Goal: Task Accomplishment & Management: Manage account settings

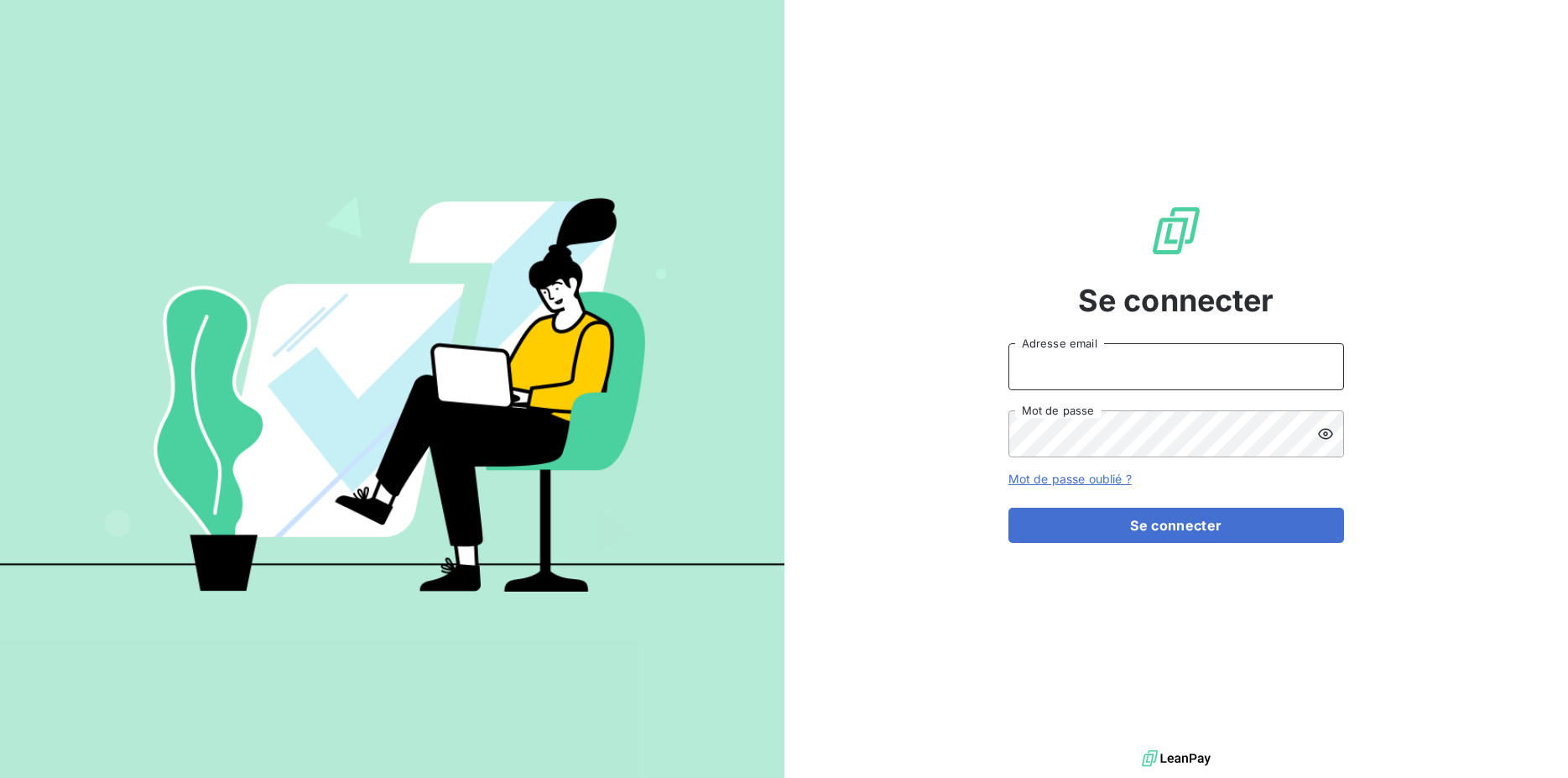
click at [1176, 365] on input "Adresse email" at bounding box center [1176, 367] width 335 height 47
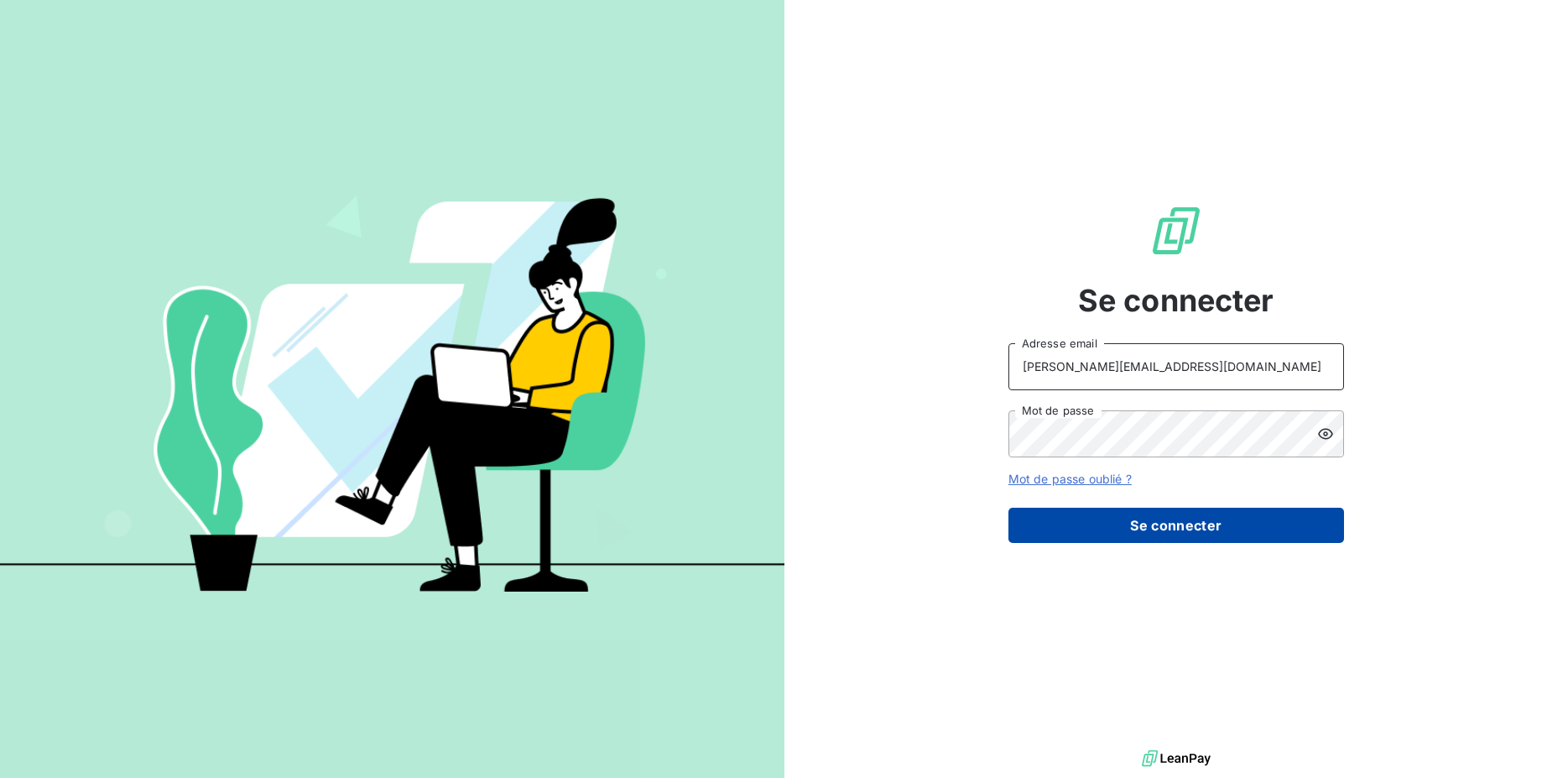
type input "[PERSON_NAME][EMAIL_ADDRESS][DOMAIN_NAME]"
click at [1206, 542] on button "Se connecter" at bounding box center [1176, 525] width 335 height 35
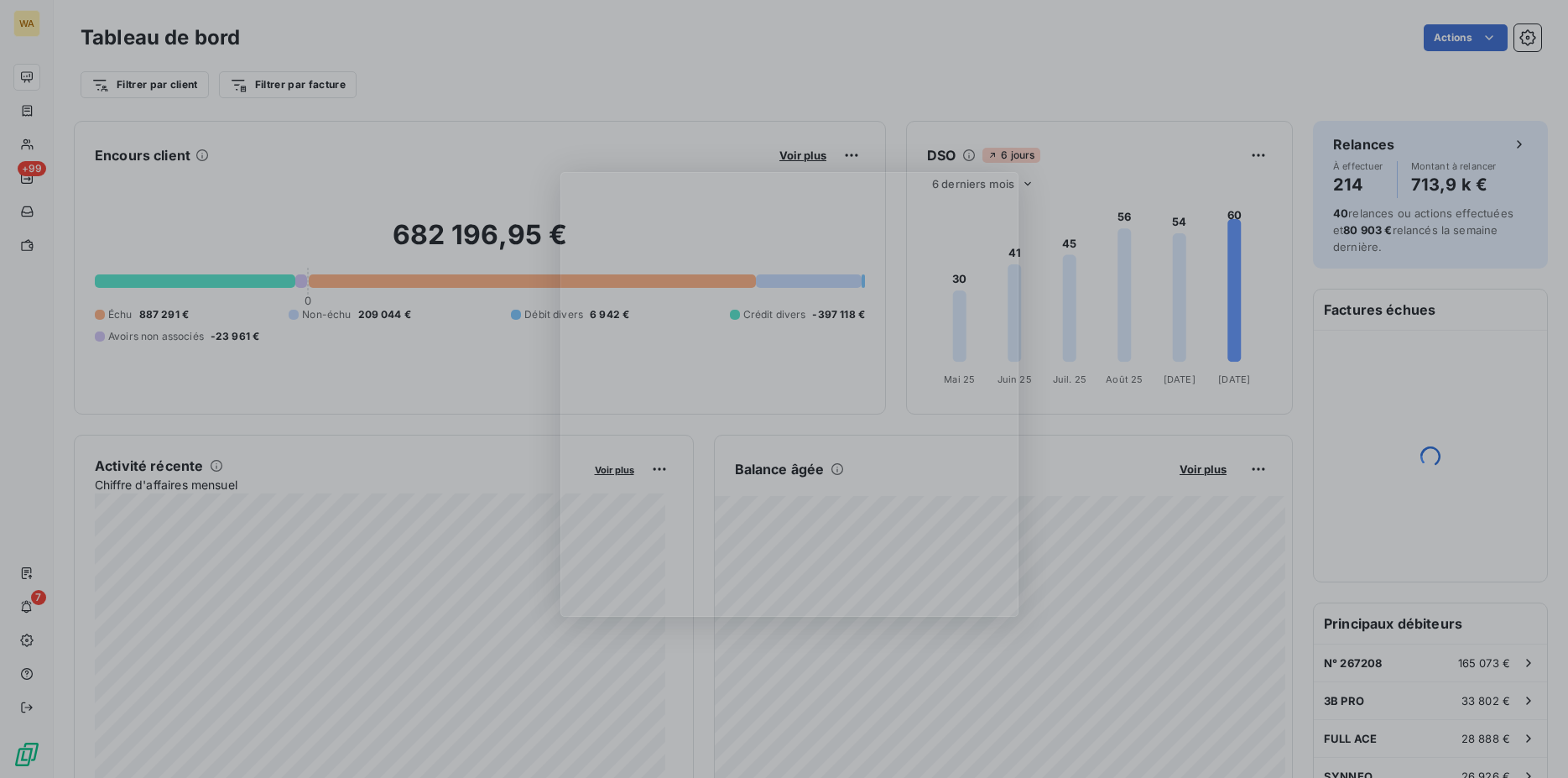
click at [39, 142] on div "Product tour overlay" at bounding box center [784, 389] width 1568 height 778
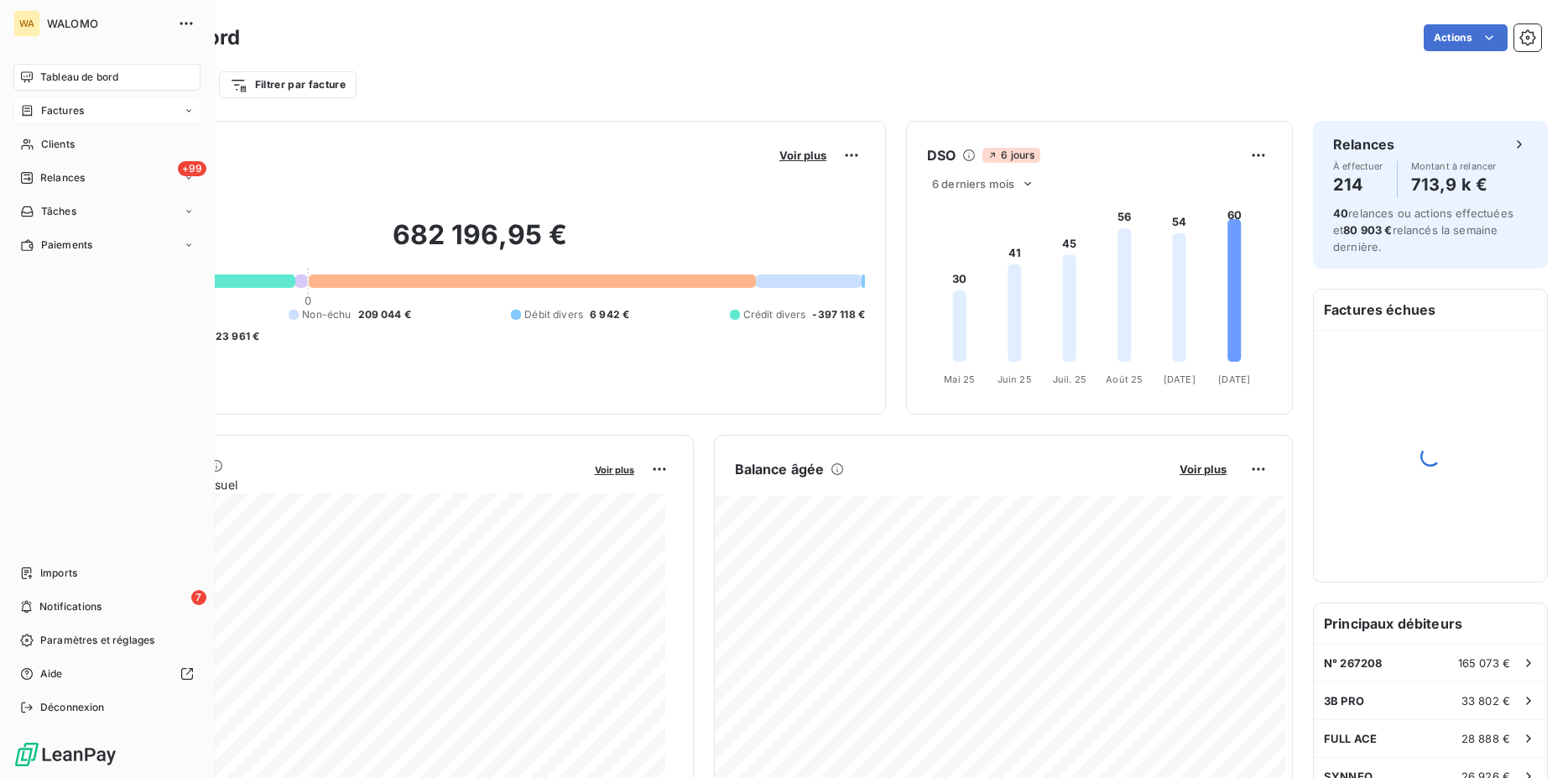
click at [77, 109] on span "Factures" at bounding box center [62, 110] width 43 height 15
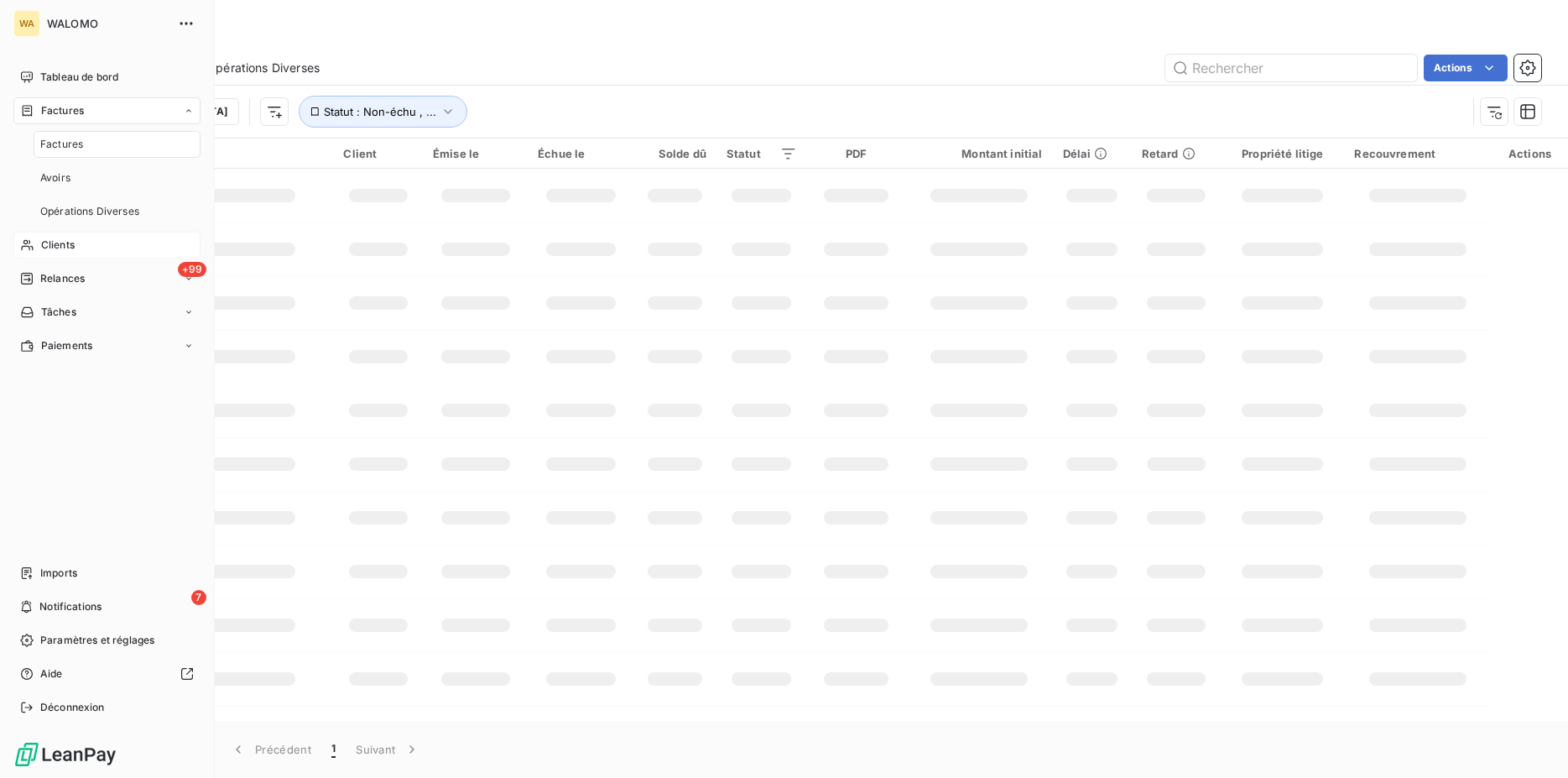
click at [69, 250] on span "Clients" at bounding box center [58, 244] width 33 height 15
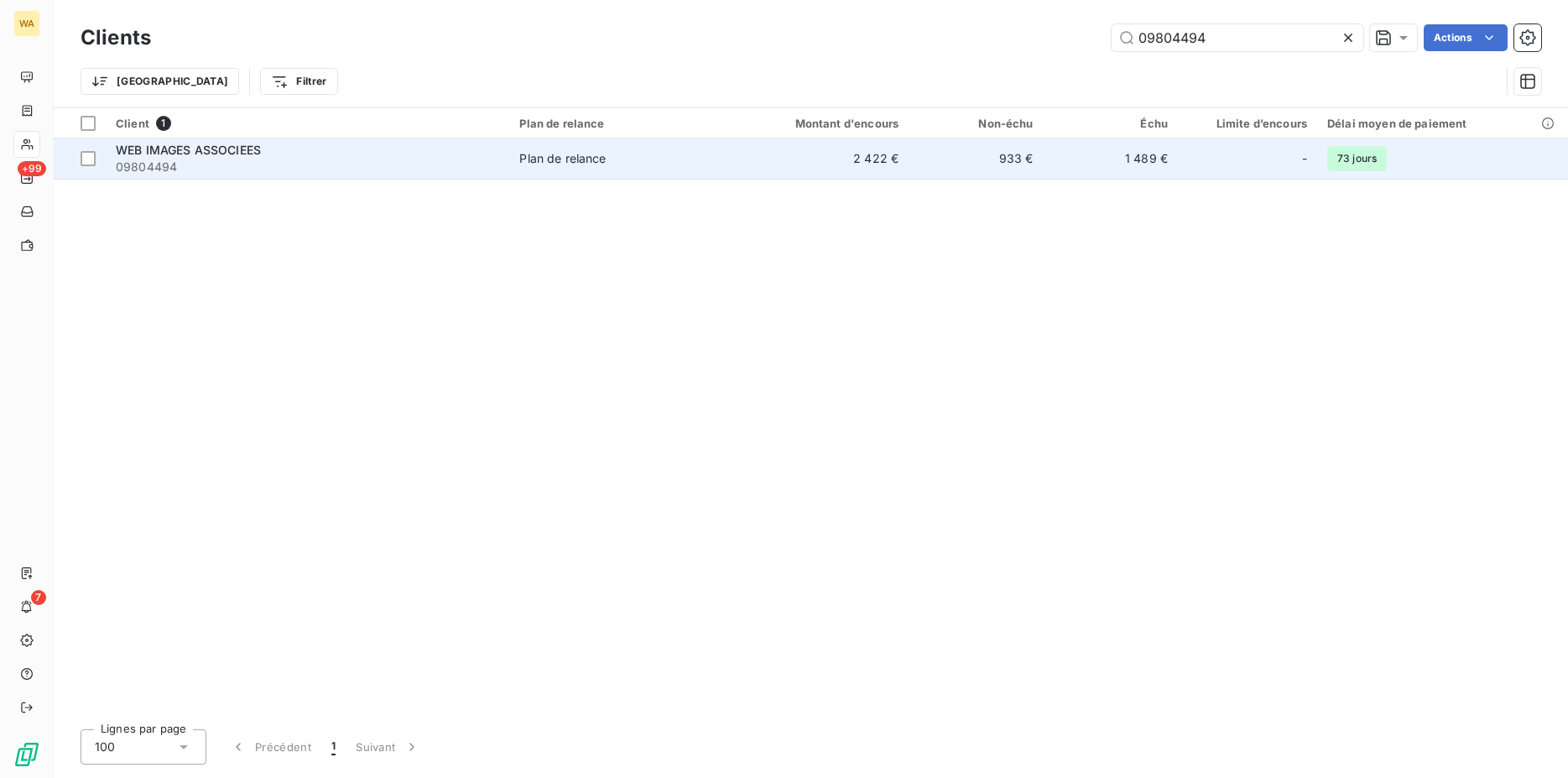
type input "09804494"
click at [430, 149] on div "WEB IMAGES ASSOCIEES" at bounding box center [307, 149] width 383 height 17
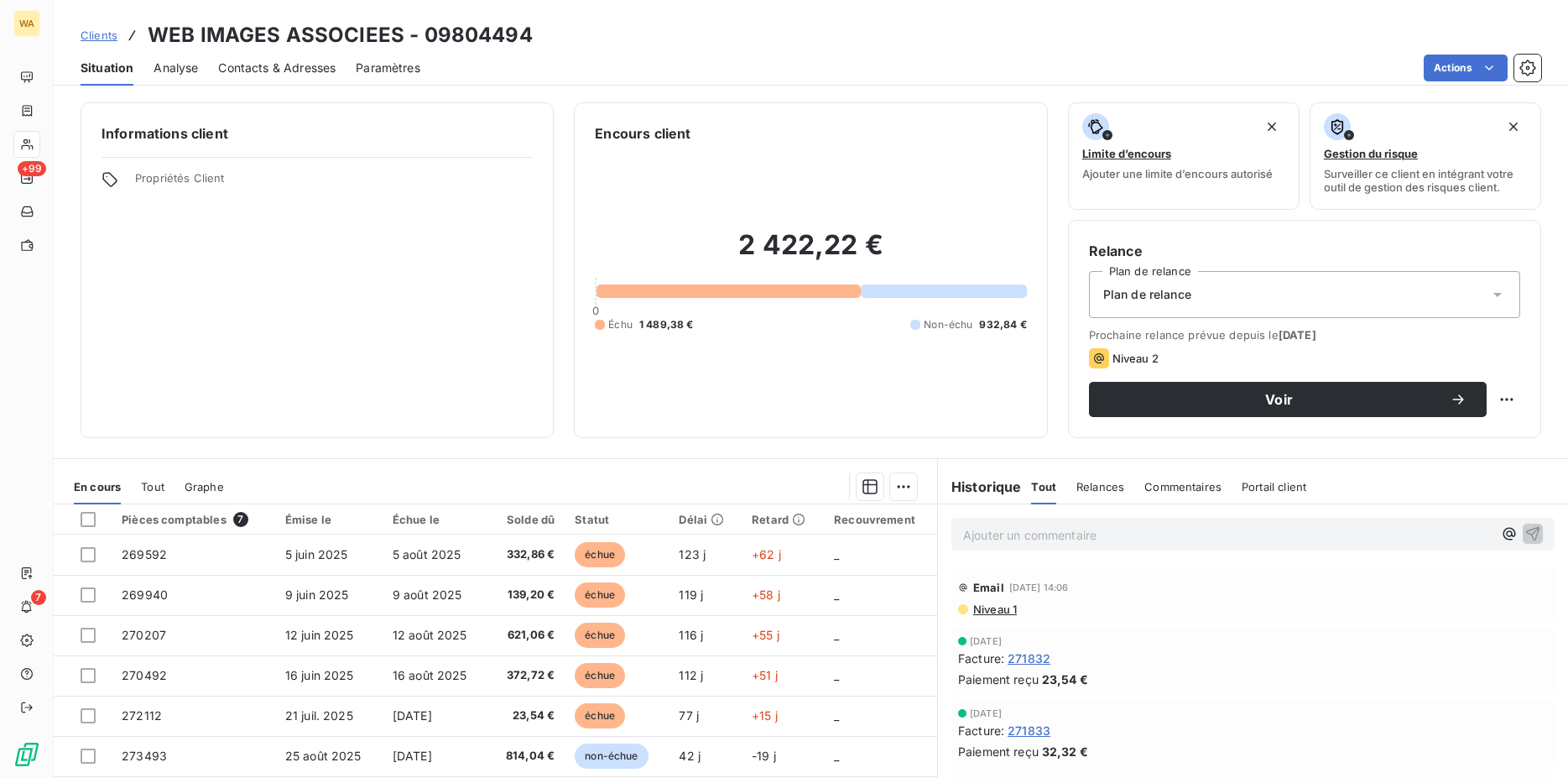
click at [275, 69] on span "Contacts & Adresses" at bounding box center [277, 67] width 117 height 17
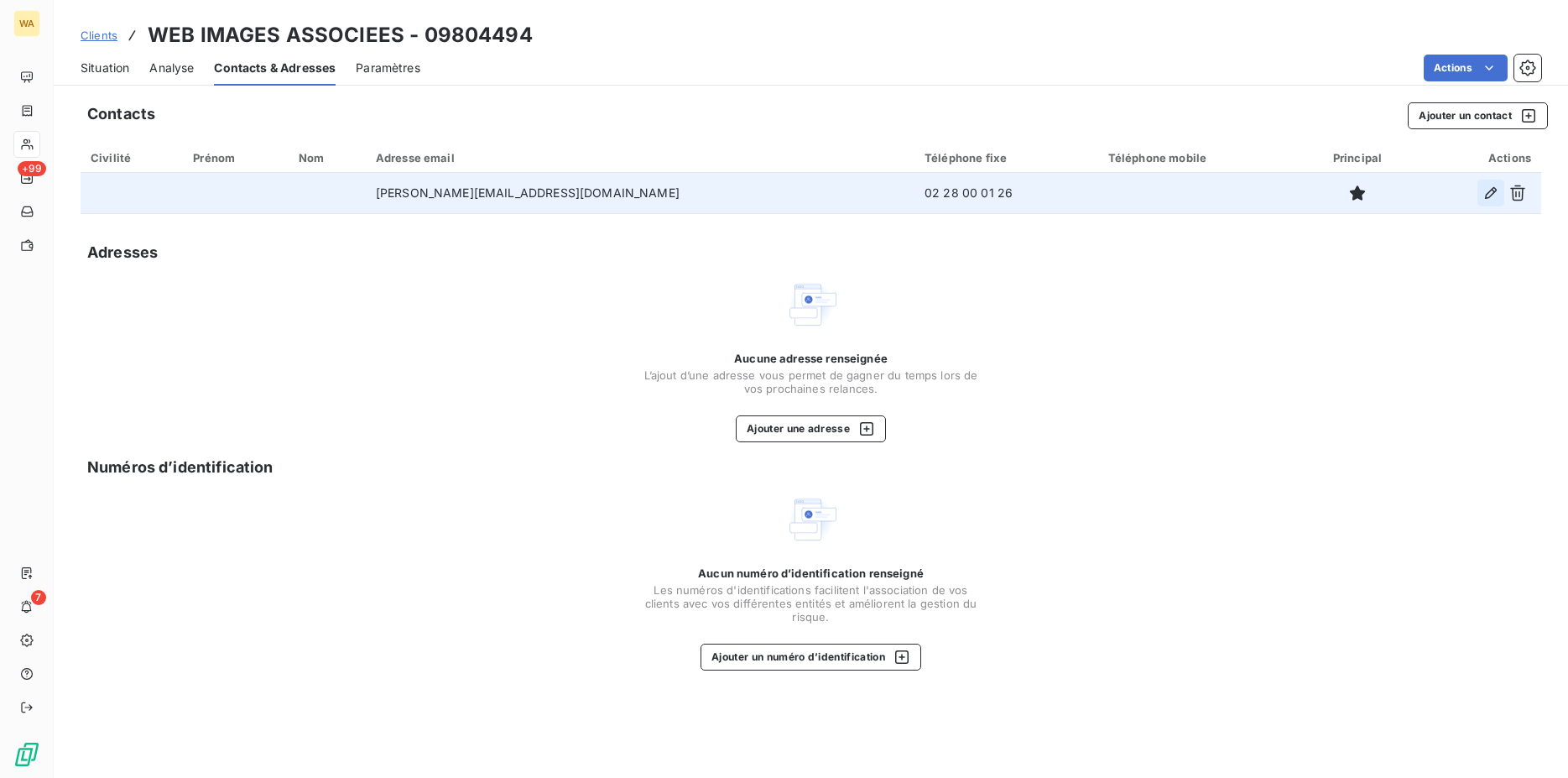
click at [1491, 197] on icon "button" at bounding box center [1490, 192] width 17 height 17
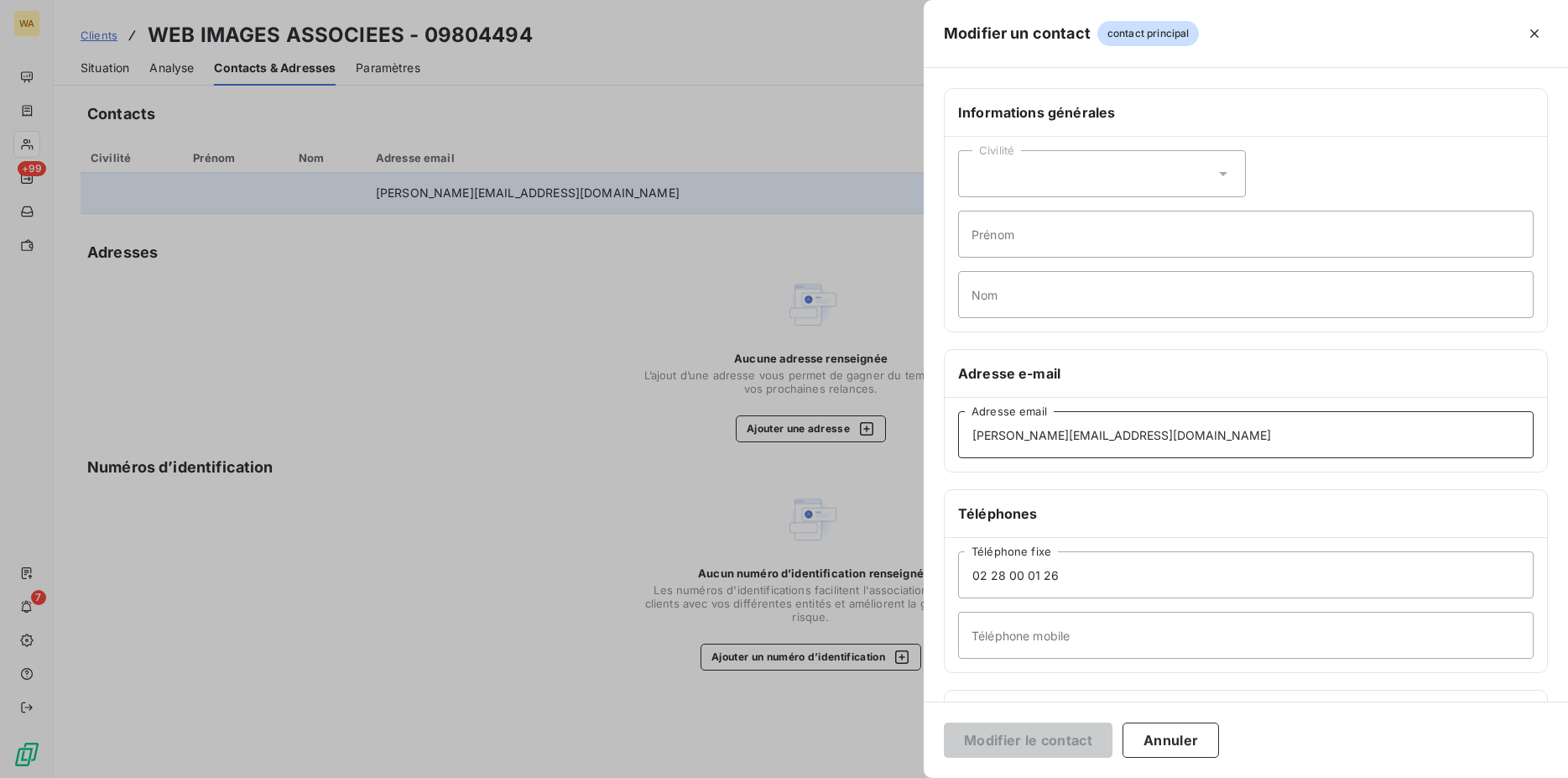
drag, startPoint x: 1141, startPoint y: 425, endPoint x: 1120, endPoint y: 437, distance: 24.2
click at [816, 777] on div "Modifier un contact contact principal Informations générales Civilité Prénom No…" at bounding box center [784, 778] width 1568 height 0
drag, startPoint x: 1131, startPoint y: 431, endPoint x: 770, endPoint y: 437, distance: 361.0
click at [958, 437] on input "[PERSON_NAME][EMAIL_ADDRESS][DOMAIN_NAME]" at bounding box center [1245, 435] width 575 height 47
